Goal: Task Accomplishment & Management: Use online tool/utility

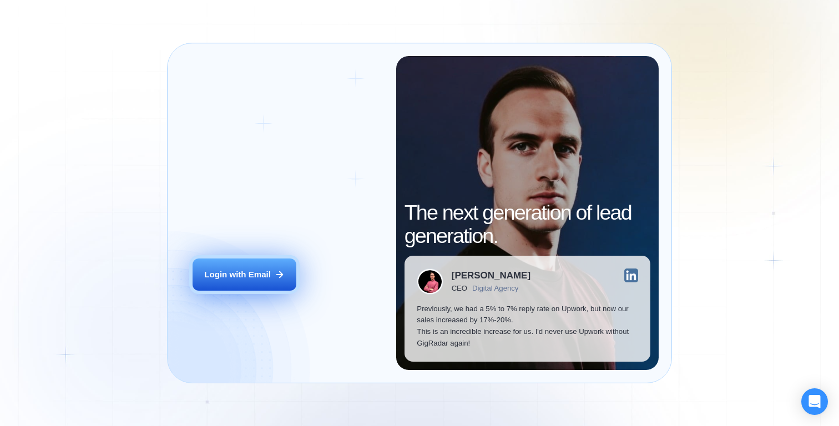
click at [247, 275] on div "Login with Email" at bounding box center [237, 275] width 67 height 12
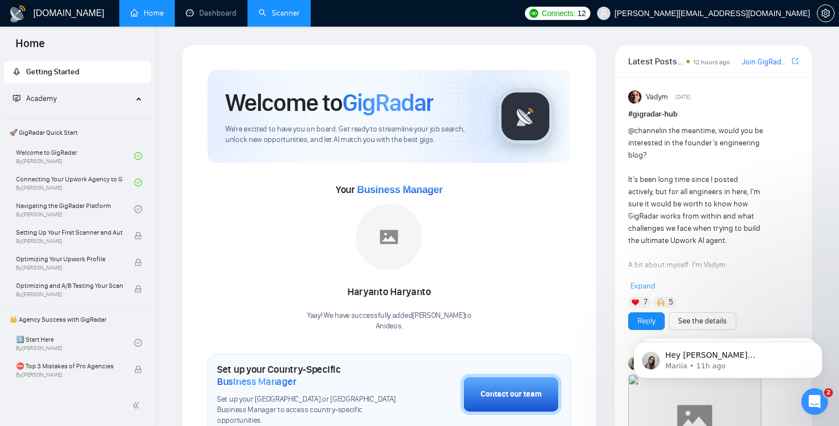
click at [263, 18] on link "Scanner" at bounding box center [279, 12] width 41 height 9
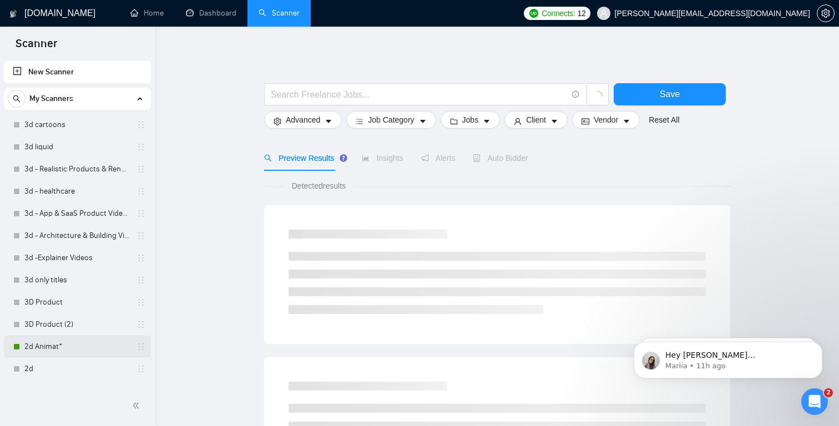
click at [72, 349] on link "2d Animat*" at bounding box center [76, 347] width 105 height 22
